Goal: Information Seeking & Learning: Learn about a topic

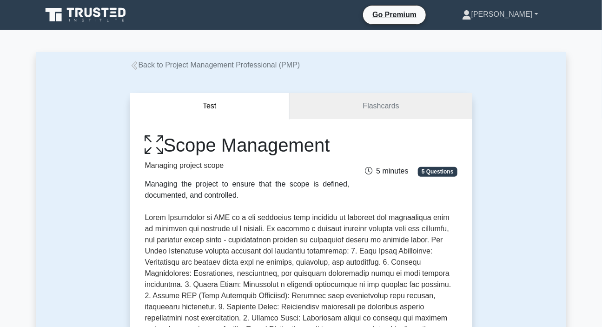
click at [499, 11] on link "[PERSON_NAME]" at bounding box center [500, 14] width 121 height 19
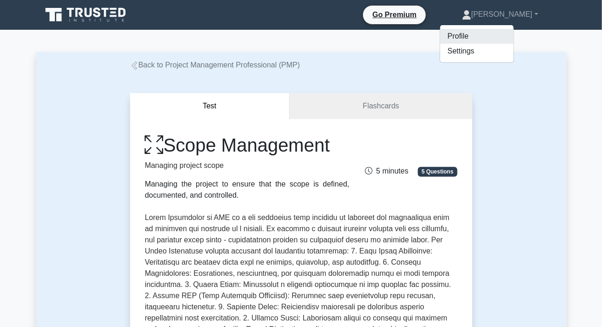
click at [473, 33] on link "Profile" at bounding box center [476, 36] width 73 height 15
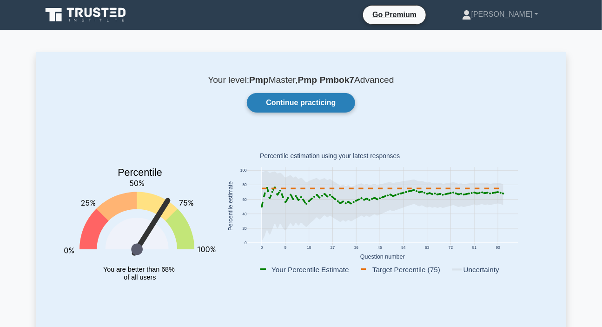
click at [292, 102] on link "Continue practicing" at bounding box center [301, 103] width 108 height 20
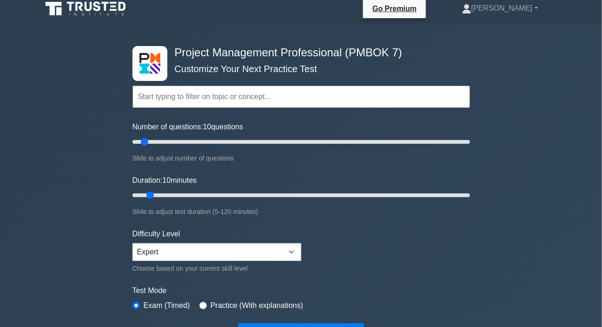
scroll to position [84, 0]
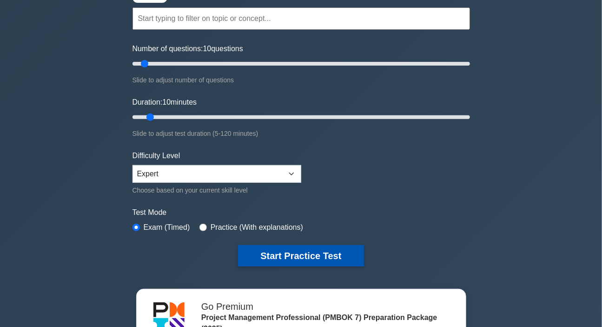
click at [305, 252] on button "Start Practice Test" at bounding box center [301, 255] width 126 height 21
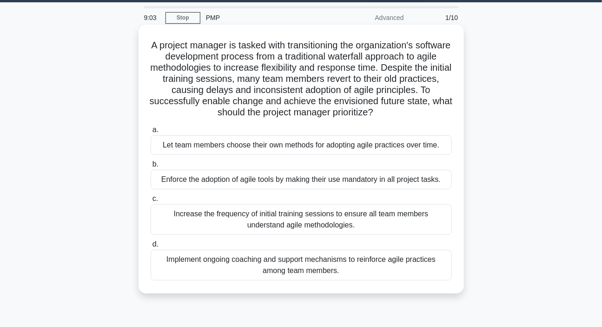
scroll to position [42, 0]
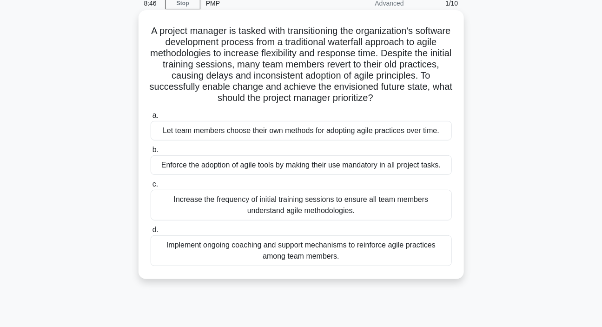
click at [288, 246] on div "Implement ongoing coaching and support mechanisms to reinforce agile practices …" at bounding box center [301, 250] width 301 height 31
click at [151, 233] on input "d. Implement ongoing coaching and support mechanisms to reinforce agile practic…" at bounding box center [151, 230] width 0 height 6
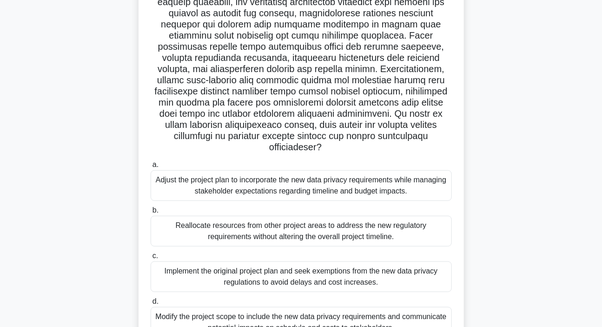
scroll to position [175, 0]
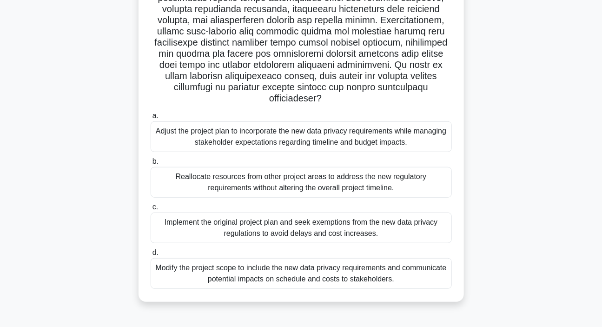
click at [286, 279] on div "Modify the project scope to include the new data privacy requirements and commu…" at bounding box center [301, 273] width 301 height 31
click at [151, 256] on input "d. Modify the project scope to include the new data privacy requirements and co…" at bounding box center [151, 253] width 0 height 6
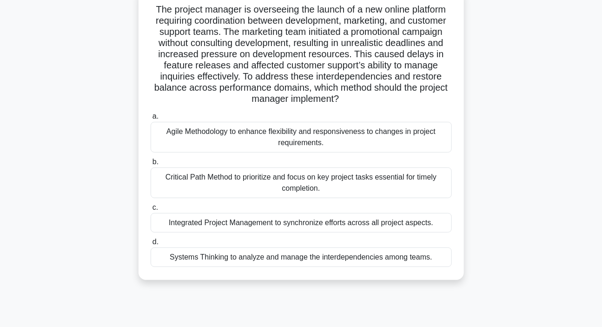
scroll to position [48, 0]
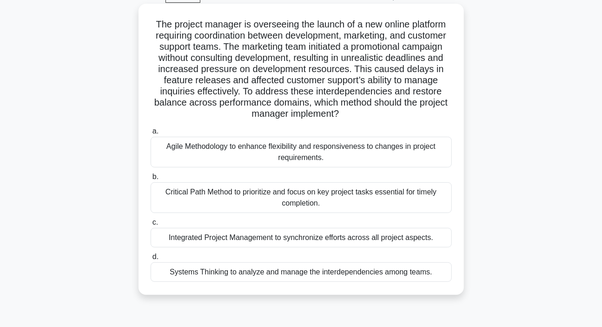
click at [257, 272] on div "Systems Thinking to analyze and manage the interdependencies among teams." at bounding box center [301, 272] width 301 height 20
click at [151, 260] on input "d. Systems Thinking to analyze and manage the interdependencies among teams." at bounding box center [151, 257] width 0 height 6
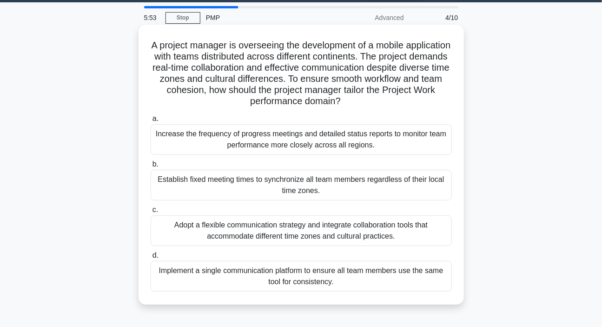
scroll to position [42, 0]
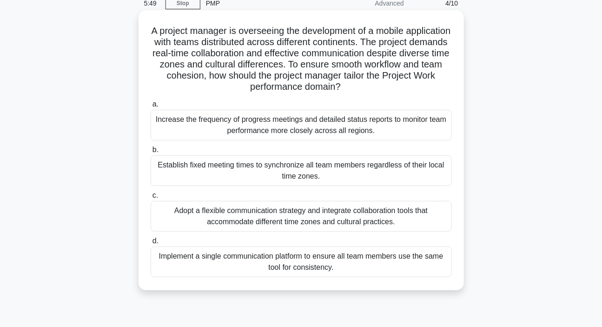
click at [274, 216] on div "Adopt a flexible communication strategy and integrate collaboration tools that …" at bounding box center [301, 216] width 301 height 31
click at [151, 199] on input "c. Adopt a flexible communication strategy and integrate collaboration tools th…" at bounding box center [151, 195] width 0 height 6
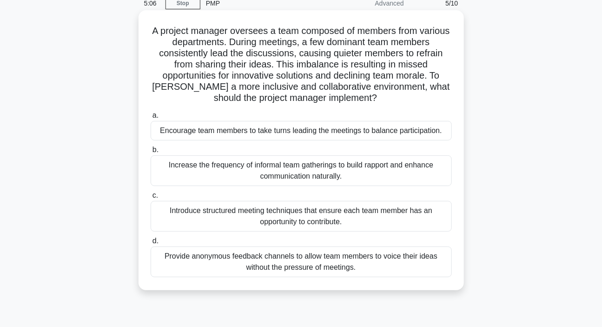
click at [264, 170] on div "Increase the frequency of informal team gatherings to build rapport and enhance…" at bounding box center [301, 170] width 301 height 31
click at [151, 153] on input "b. Increase the frequency of informal team gatherings to build rapport and enha…" at bounding box center [151, 150] width 0 height 6
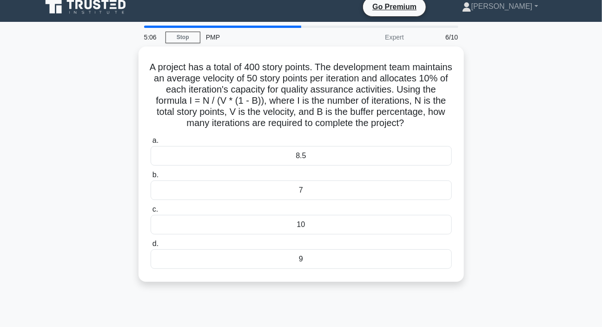
scroll to position [0, 0]
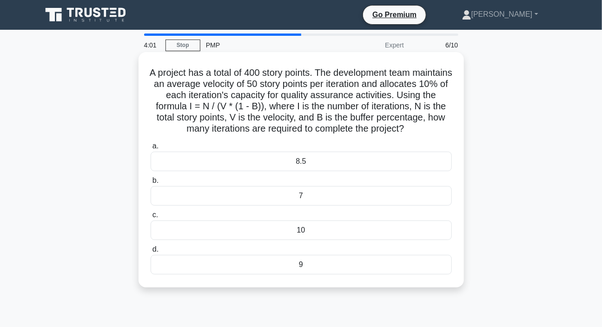
click at [394, 109] on h5 "A project has a total of 400 story points. The development team maintains an av…" at bounding box center [301, 101] width 303 height 68
click at [302, 205] on div "7" at bounding box center [301, 196] width 301 height 20
click at [151, 184] on input "b. 7" at bounding box center [151, 181] width 0 height 6
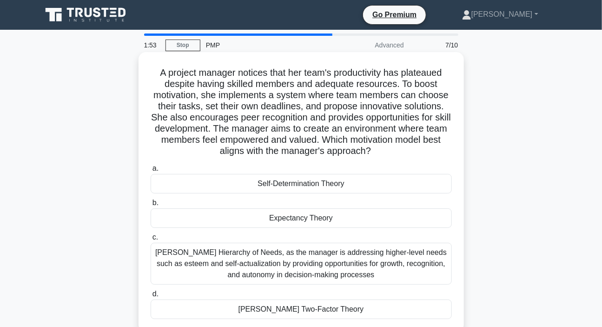
click at [306, 186] on div "Self-Determination Theory" at bounding box center [301, 184] width 301 height 20
click at [151, 172] on input "a. Self-Determination Theory" at bounding box center [151, 168] width 0 height 6
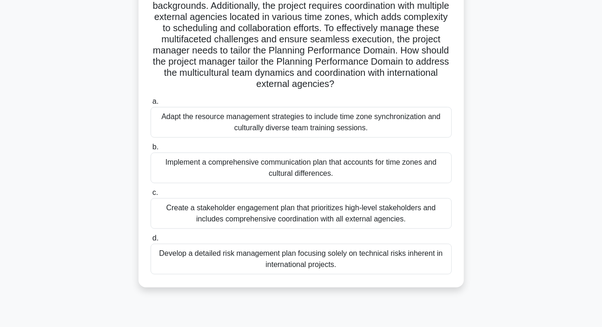
scroll to position [126, 0]
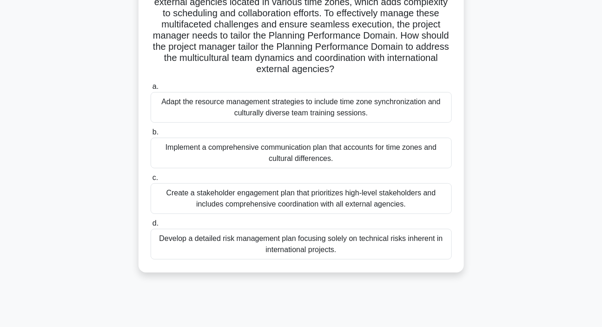
click at [295, 151] on div "Implement a comprehensive communication plan that accounts for time zones and c…" at bounding box center [301, 153] width 301 height 31
click at [151, 135] on input "b. Implement a comprehensive communication plan that accounts for time zones an…" at bounding box center [151, 132] width 0 height 6
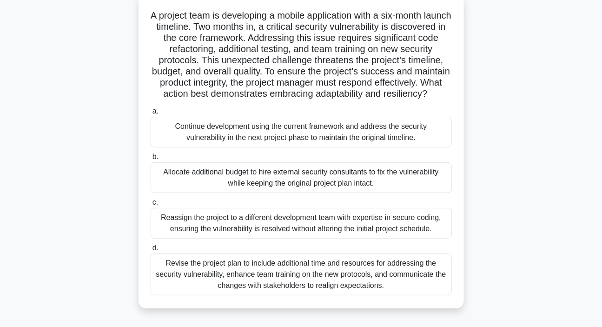
scroll to position [84, 0]
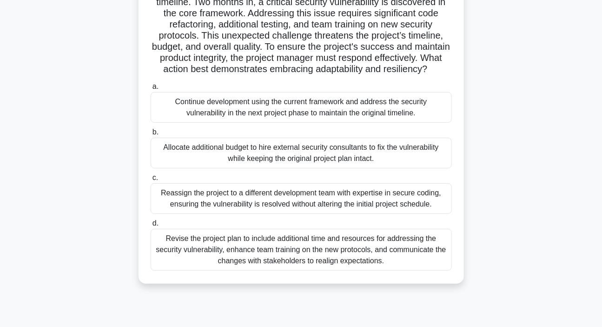
click at [254, 258] on div "Revise the project plan to include additional time and resources for addressing…" at bounding box center [301, 250] width 301 height 42
click at [151, 226] on input "d. Revise the project plan to include additional time and resources for address…" at bounding box center [151, 223] width 0 height 6
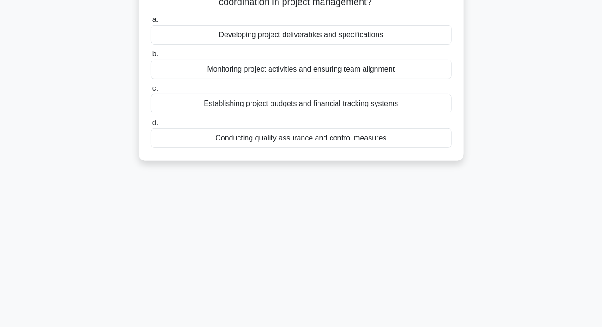
scroll to position [0, 0]
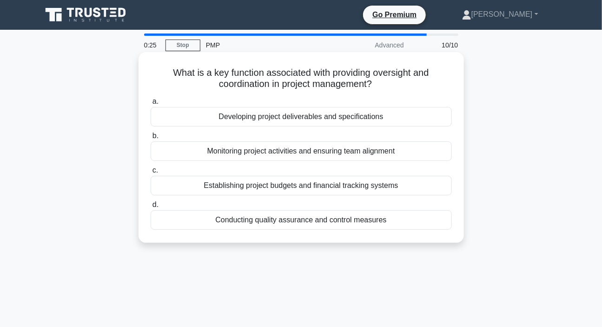
click at [246, 224] on div "Conducting quality assurance and control measures" at bounding box center [301, 220] width 301 height 20
click at [151, 208] on input "d. Conducting quality assurance and control measures" at bounding box center [151, 205] width 0 height 6
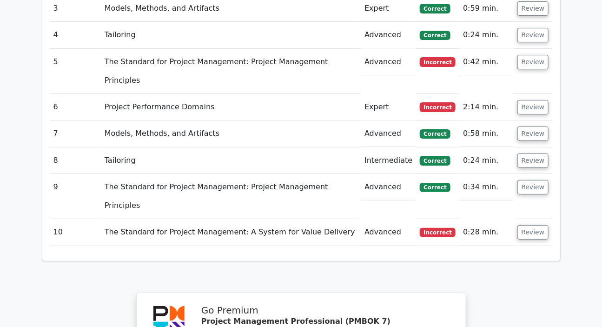
scroll to position [1310, 0]
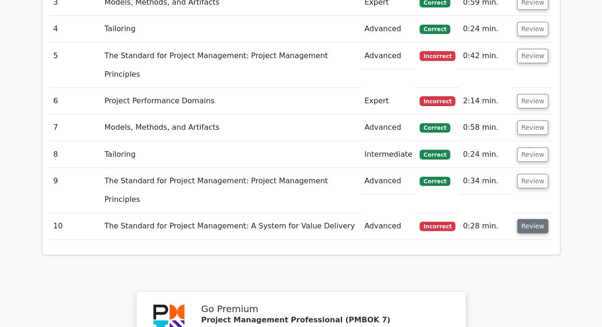
click at [527, 219] on button "Review" at bounding box center [533, 226] width 32 height 14
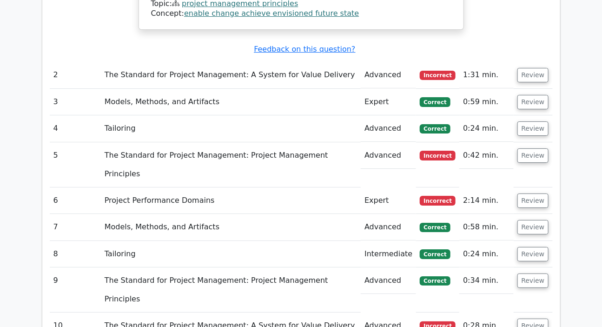
scroll to position [1225, 0]
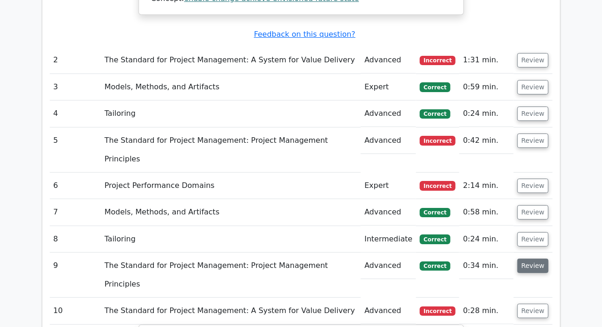
click at [525, 258] on button "Review" at bounding box center [533, 265] width 32 height 14
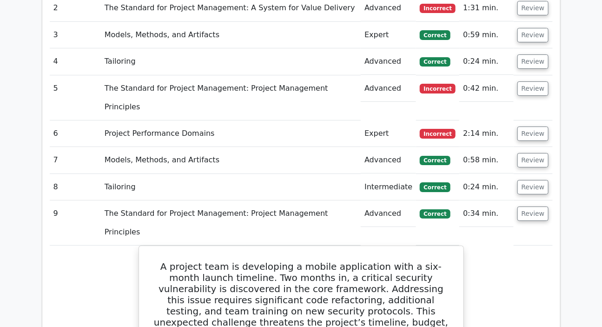
scroll to position [1268, 0]
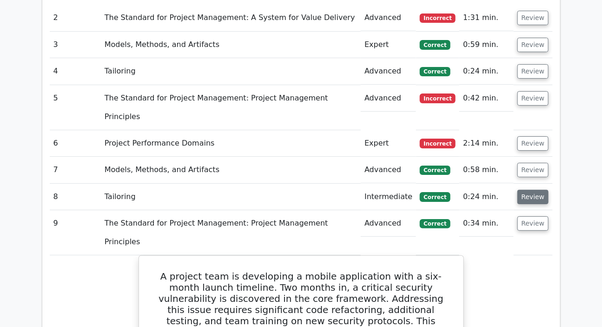
click at [536, 190] on button "Review" at bounding box center [533, 197] width 32 height 14
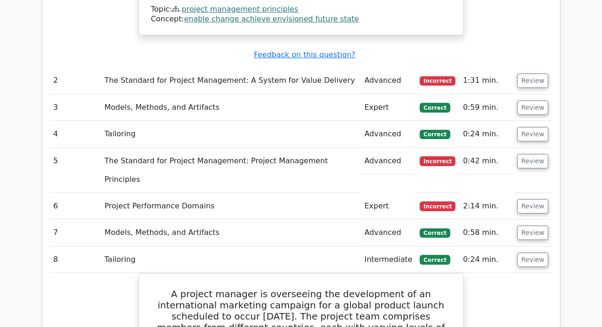
scroll to position [1141, 0]
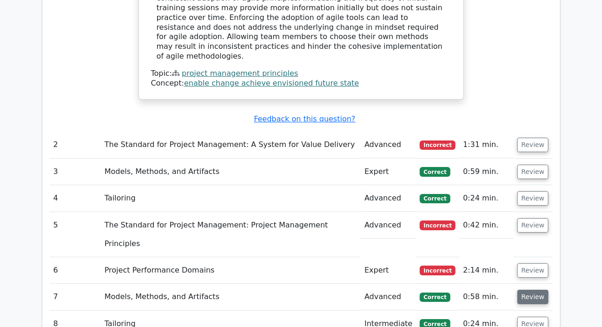
click at [525, 290] on button "Review" at bounding box center [533, 297] width 32 height 14
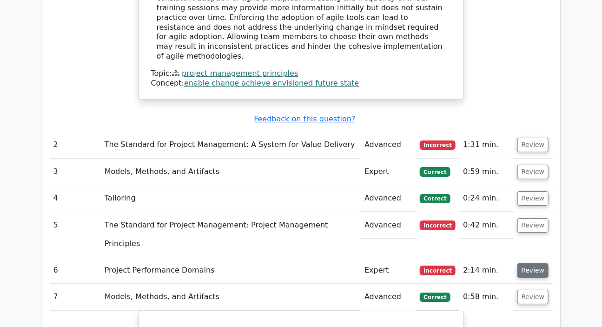
click at [532, 263] on button "Review" at bounding box center [533, 270] width 32 height 14
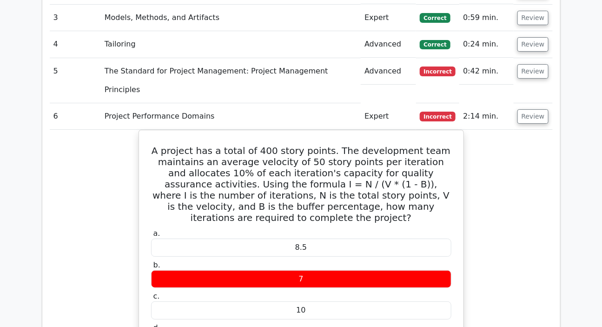
scroll to position [1352, 0]
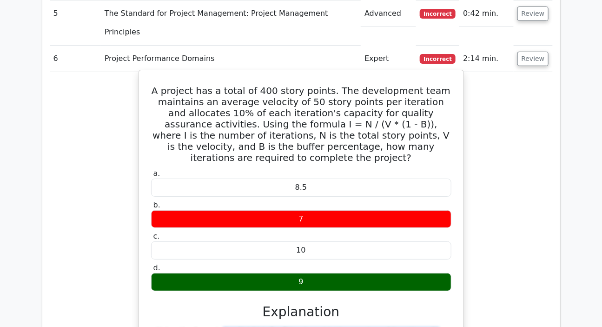
drag, startPoint x: 157, startPoint y: 211, endPoint x: 164, endPoint y: 236, distance: 26.1
click at [131, 268] on div "A project has a total of 400 story points. The development team maintains an av…" at bounding box center [301, 277] width 503 height 410
copy div "Using the formula I = N / (V * (1 - B)), where I is the number of iterations, N…"
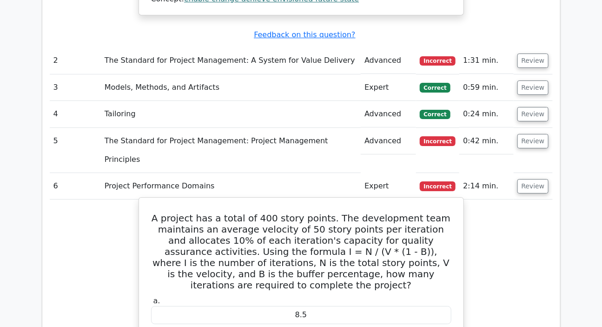
scroll to position [1014, 0]
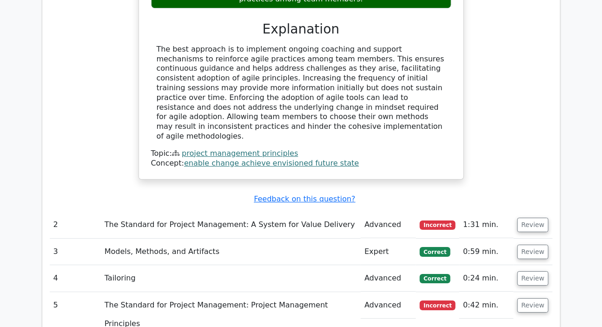
scroll to position [1056, 0]
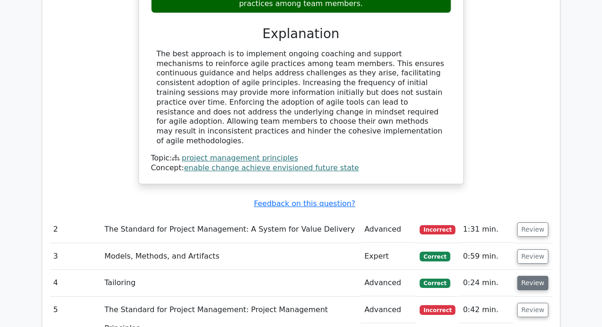
click at [525, 276] on button "Review" at bounding box center [533, 283] width 32 height 14
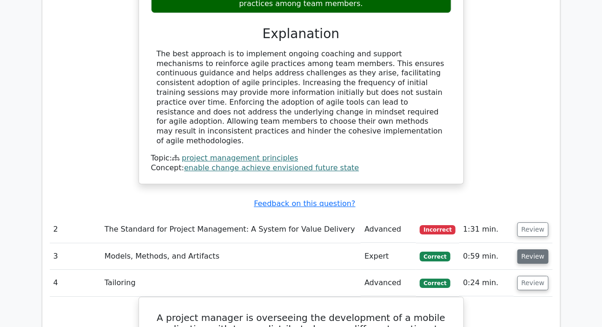
click at [530, 249] on button "Review" at bounding box center [533, 256] width 32 height 14
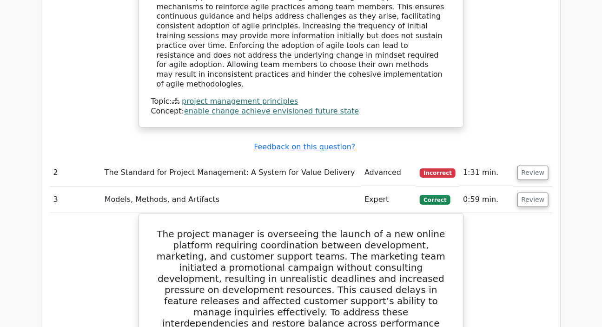
scroll to position [1099, 0]
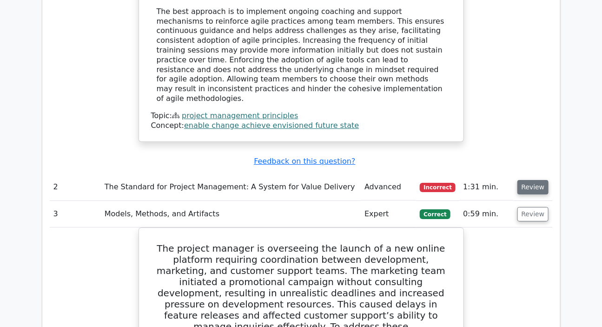
click at [529, 180] on button "Review" at bounding box center [533, 187] width 32 height 14
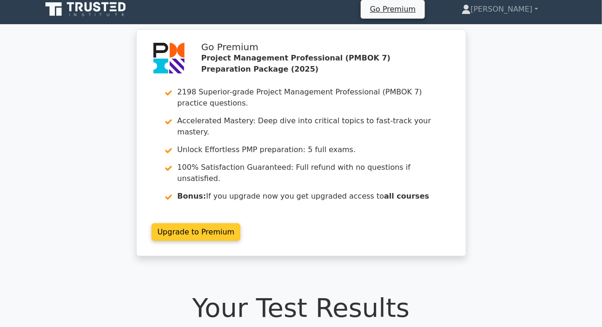
scroll to position [0, 0]
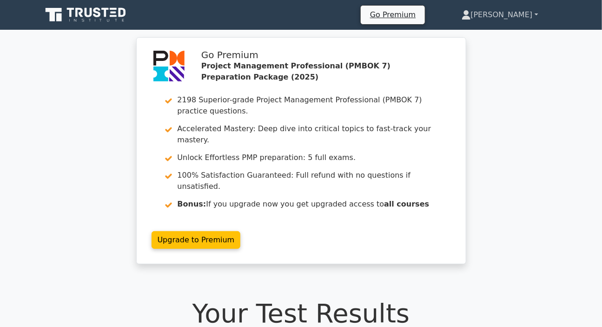
click at [512, 13] on link "[PERSON_NAME]" at bounding box center [499, 15] width 121 height 19
click at [492, 36] on link "Profile" at bounding box center [476, 36] width 73 height 15
